Goal: Transaction & Acquisition: Purchase product/service

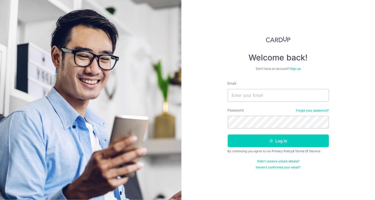
type input "[EMAIL_ADDRESS][DOMAIN_NAME]"
click at [228, 135] on button "Log in" at bounding box center [278, 141] width 101 height 13
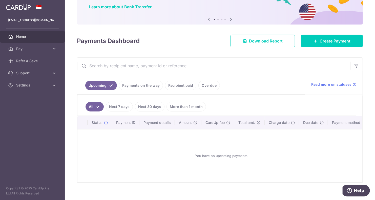
scroll to position [49, 0]
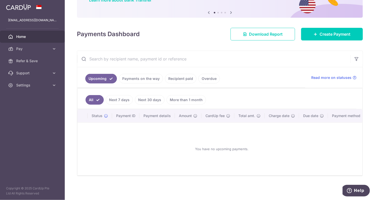
click at [170, 77] on link "Recipient paid" at bounding box center [180, 79] width 31 height 10
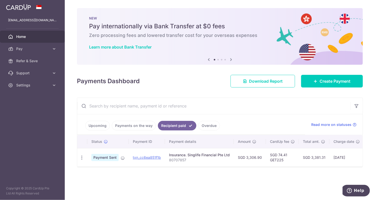
scroll to position [0, 0]
drag, startPoint x: 193, startPoint y: 159, endPoint x: 168, endPoint y: 161, distance: 24.6
click at [168, 161] on td "Insurance. Singlife Financial Pte Ltd 80707857" at bounding box center [199, 157] width 69 height 18
copy p "80707857"
click at [284, 179] on div "× Pause Schedule Pause all future payments in this series Pause just this one p…" at bounding box center [220, 100] width 310 height 200
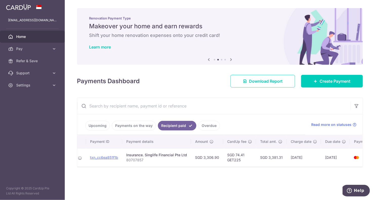
scroll to position [0, 65]
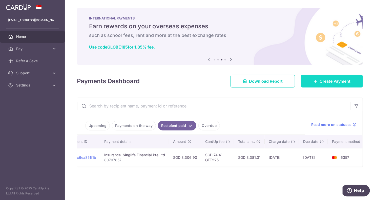
click at [323, 86] on link "Create Payment" at bounding box center [332, 81] width 62 height 13
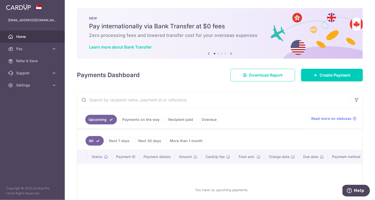
click at [229, 53] on icon at bounding box center [231, 53] width 6 height 6
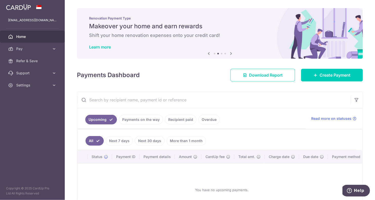
click at [229, 53] on icon at bounding box center [231, 53] width 6 height 6
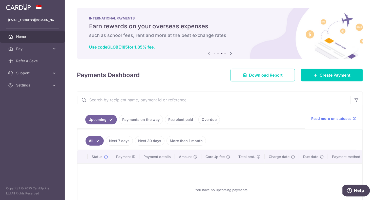
click at [231, 54] on icon at bounding box center [231, 53] width 6 height 6
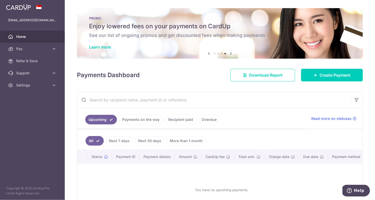
click at [228, 52] on icon at bounding box center [231, 53] width 6 height 6
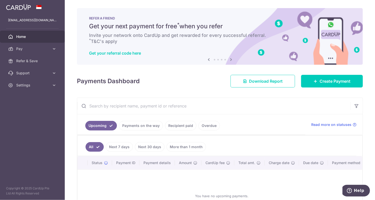
click at [230, 58] on icon at bounding box center [231, 59] width 6 height 6
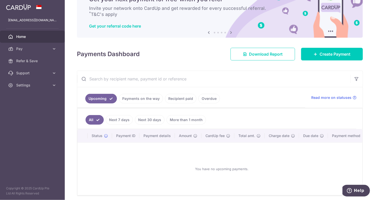
scroll to position [49, 0]
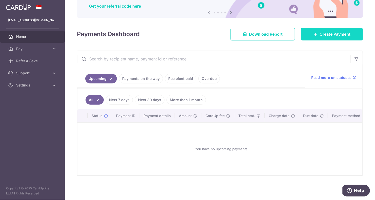
click at [319, 34] on span "Create Payment" at bounding box center [334, 34] width 31 height 6
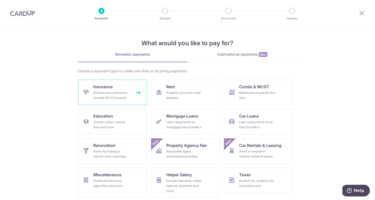
click at [117, 95] on div "All insurance premiums (except NTUC Income)" at bounding box center [111, 95] width 36 height 10
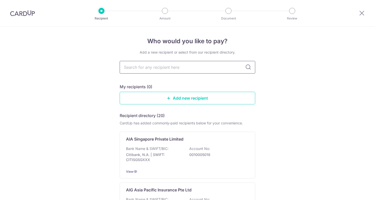
click at [197, 66] on input "text" at bounding box center [188, 67] width 136 height 13
type input "sing"
type input "singlife"
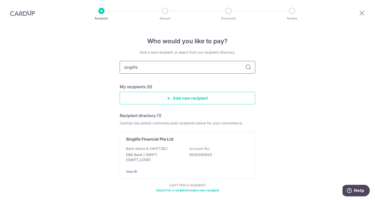
click at [240, 67] on input "singlife" at bounding box center [188, 67] width 136 height 13
click at [245, 65] on icon at bounding box center [248, 67] width 6 height 6
click at [246, 67] on icon at bounding box center [248, 67] width 6 height 6
drag, startPoint x: 248, startPoint y: 69, endPoint x: 182, endPoint y: 71, distance: 65.8
click at [248, 69] on icon at bounding box center [248, 67] width 6 height 6
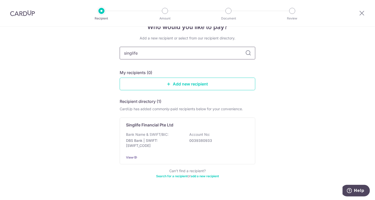
scroll to position [22, 0]
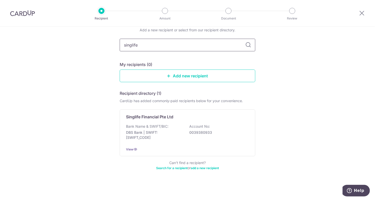
click at [163, 41] on input "singlife" at bounding box center [188, 45] width 136 height 13
drag, startPoint x: 167, startPoint y: 46, endPoint x: 186, endPoint y: 50, distance: 19.5
click at [167, 46] on input "singlife" at bounding box center [188, 45] width 136 height 13
click at [169, 126] on div "Bank Name & SWIFT/BIC: DBS Bank | SWIFT: DBSSSGSGXXX Account No: 0039380933" at bounding box center [187, 133] width 123 height 19
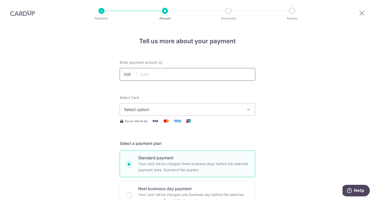
click at [225, 79] on input "text" at bounding box center [188, 74] width 136 height 13
type input "3,306.90"
click at [205, 106] on button "Select option" at bounding box center [188, 109] width 136 height 13
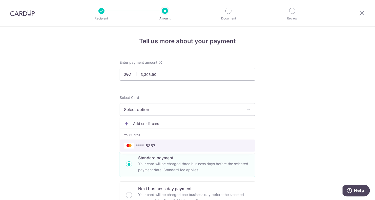
click at [145, 145] on span "**** 6357" at bounding box center [145, 146] width 19 height 6
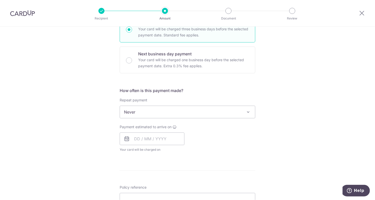
scroll to position [177, 0]
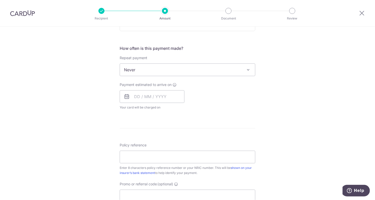
click at [164, 69] on span "Never" at bounding box center [187, 70] width 135 height 12
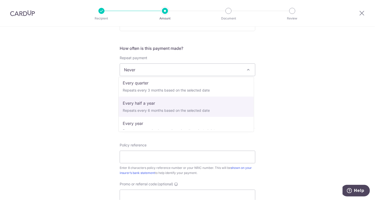
scroll to position [71, 0]
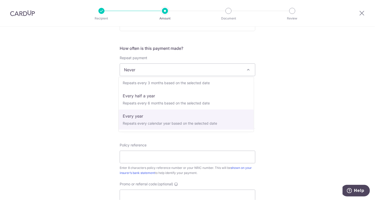
click at [285, 116] on div "Tell us more about your payment Enter payment amount SGD 3,306.90 3306.90 Selec…" at bounding box center [187, 78] width 375 height 457
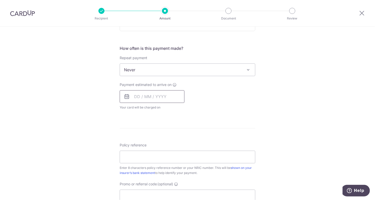
click at [160, 95] on input "text" at bounding box center [152, 96] width 65 height 13
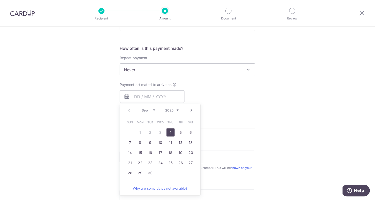
click at [170, 133] on link "4" at bounding box center [170, 132] width 8 height 8
type input "[DATE]"
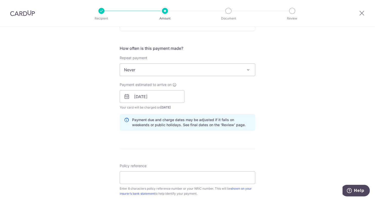
click at [270, 95] on div "Tell us more about your payment Enter payment amount SGD 3,306.90 3306.90 Selec…" at bounding box center [187, 89] width 375 height 478
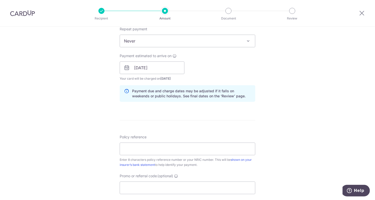
scroll to position [228, 0]
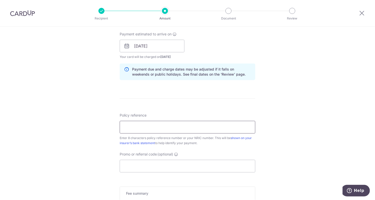
click at [153, 122] on input "Policy reference" at bounding box center [188, 127] width 136 height 13
type input "80707857"
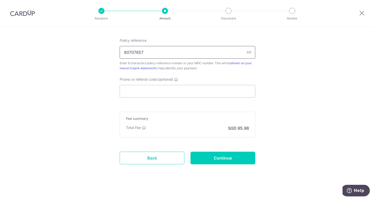
scroll to position [304, 0]
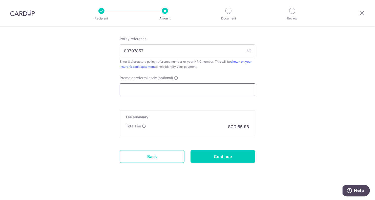
click at [176, 91] on input "Promo or referral code (optional)" at bounding box center [188, 89] width 136 height 13
type input "GET225"
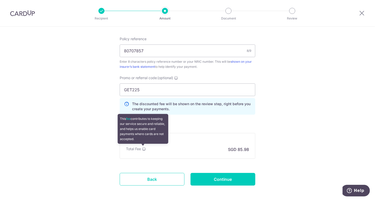
click at [143, 149] on icon at bounding box center [144, 149] width 4 height 4
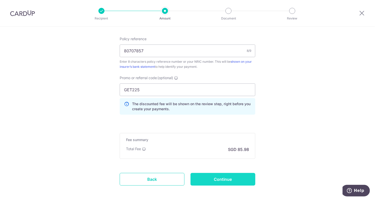
click at [213, 178] on input "Continue" at bounding box center [222, 179] width 65 height 13
type input "Create Schedule"
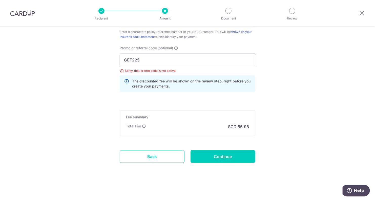
drag, startPoint x: 185, startPoint y: 61, endPoint x: 17, endPoint y: 59, distance: 167.4
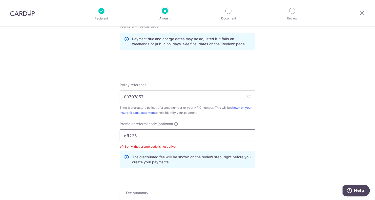
scroll to position [308, 0]
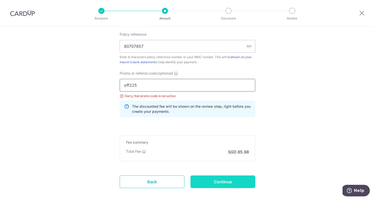
type input "off225"
click at [213, 179] on input "Continue" at bounding box center [222, 181] width 65 height 13
type input "Update Schedule"
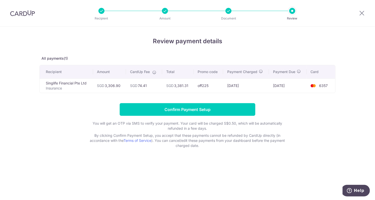
click at [65, 96] on div "Review payment details All payments(1) Recipient Amount CardUp Fee Total Promo …" at bounding box center [187, 93] width 296 height 112
click at [60, 88] on p "Insurance" at bounding box center [67, 88] width 43 height 5
click at [230, 13] on div "Document" at bounding box center [228, 11] width 6 height 6
click at [229, 13] on div at bounding box center [228, 11] width 6 height 6
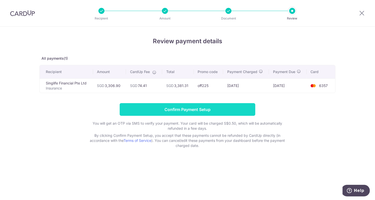
click at [221, 109] on input "Confirm Payment Setup" at bounding box center [188, 109] width 136 height 13
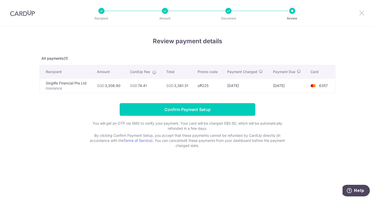
click at [361, 13] on icon at bounding box center [362, 13] width 6 height 6
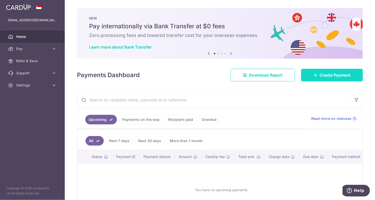
click at [328, 73] on span "Create Payment" at bounding box center [334, 75] width 31 height 6
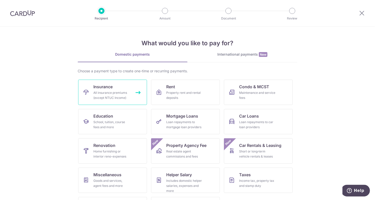
click at [116, 100] on div "All insurance premiums (except NTUC Income)" at bounding box center [111, 95] width 36 height 10
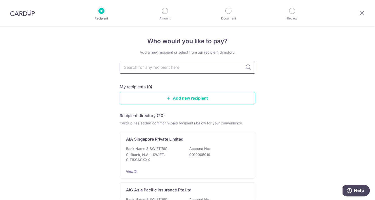
click at [183, 68] on input "text" at bounding box center [188, 67] width 136 height 13
type input "singlife"
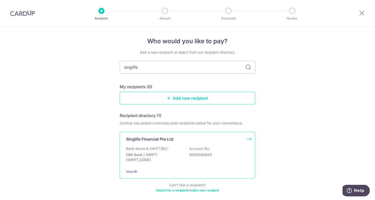
click at [159, 153] on p "DBS Bank | SWIFT: [SWIFT_CODE]" at bounding box center [154, 157] width 57 height 10
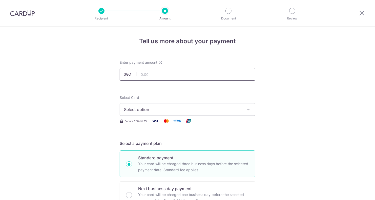
click at [181, 75] on input "text" at bounding box center [188, 74] width 136 height 13
type input "3,306.90"
click at [179, 113] on button "Select option" at bounding box center [188, 109] width 136 height 13
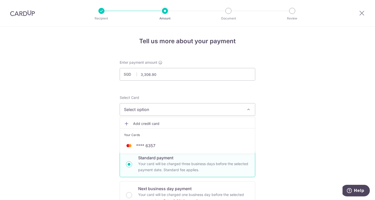
click at [158, 126] on span "Add credit card" at bounding box center [192, 123] width 118 height 5
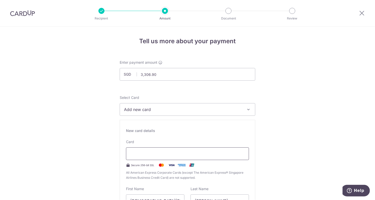
click at [157, 159] on div at bounding box center [187, 153] width 123 height 13
click at [158, 157] on iframe at bounding box center [187, 154] width 114 height 6
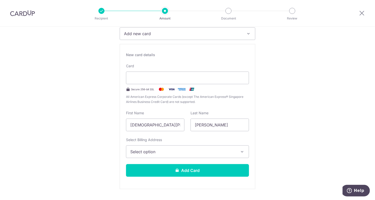
click at [179, 154] on button "Select option" at bounding box center [187, 151] width 123 height 13
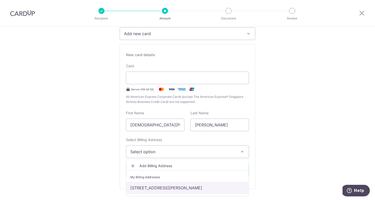
click at [190, 186] on link "[STREET_ADDRESS][PERSON_NAME]" at bounding box center [187, 188] width 122 height 12
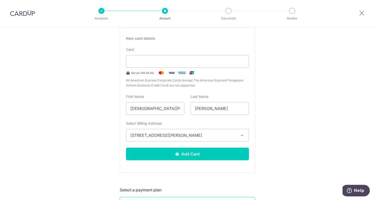
scroll to position [101, 0]
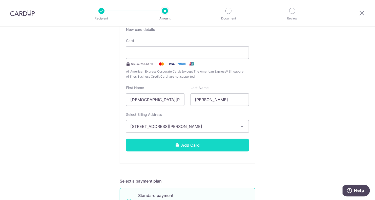
click at [187, 146] on button "Add Card" at bounding box center [187, 145] width 123 height 13
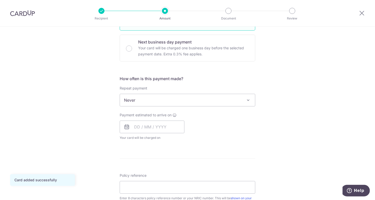
scroll to position [152, 0]
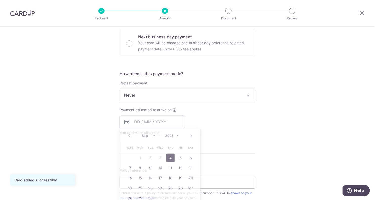
click at [149, 125] on input "text" at bounding box center [152, 122] width 65 height 13
click at [170, 156] on link "4" at bounding box center [170, 158] width 8 height 8
type input "[DATE]"
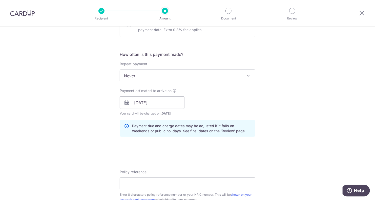
scroll to position [202, 0]
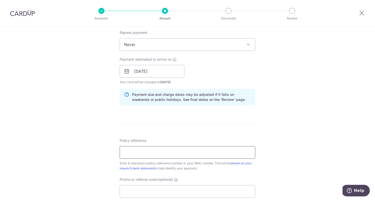
click at [166, 154] on input "Policy reference" at bounding box center [188, 152] width 136 height 13
type input "80707857"
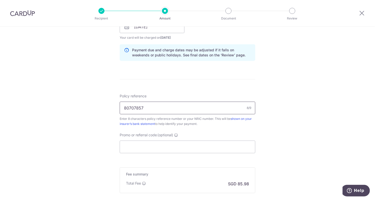
scroll to position [253, 0]
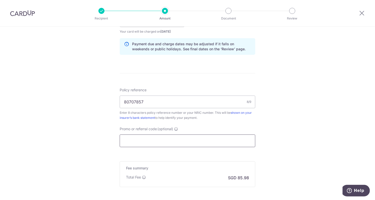
click at [160, 144] on input "Promo or referral code (optional)" at bounding box center [188, 141] width 136 height 13
type input "off225"
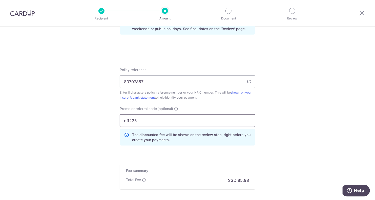
scroll to position [303, 0]
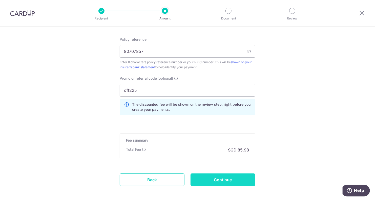
click at [210, 176] on input "Continue" at bounding box center [222, 179] width 65 height 13
type input "Create Schedule"
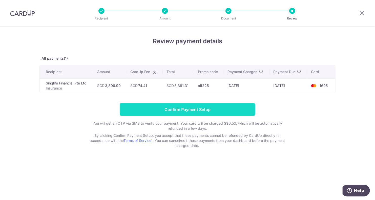
click at [196, 105] on input "Confirm Payment Setup" at bounding box center [188, 109] width 136 height 13
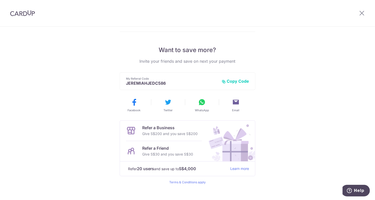
scroll to position [96, 0]
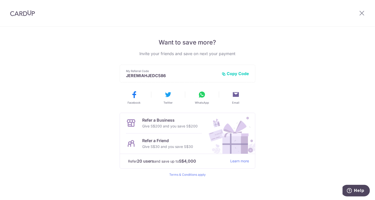
drag, startPoint x: 312, startPoint y: 84, endPoint x: 311, endPoint y: 120, distance: 35.9
drag, startPoint x: 297, startPoint y: 121, endPoint x: 283, endPoint y: 144, distance: 26.1
click at [230, 76] on button "Copy Code" at bounding box center [235, 73] width 27 height 5
